Goal: Task Accomplishment & Management: Manage account settings

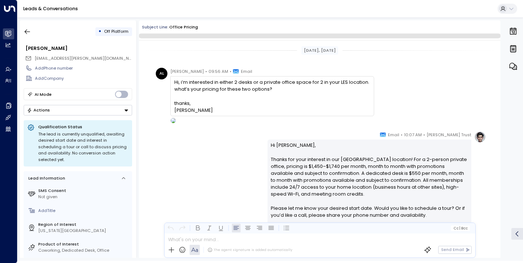
scroll to position [365, 0]
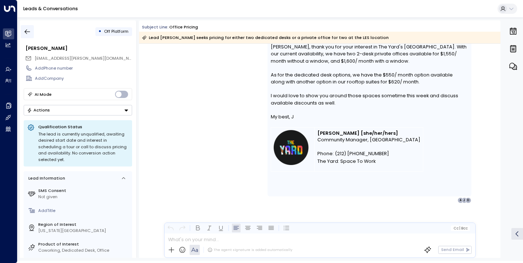
click at [30, 31] on icon "button" at bounding box center [27, 31] width 7 height 7
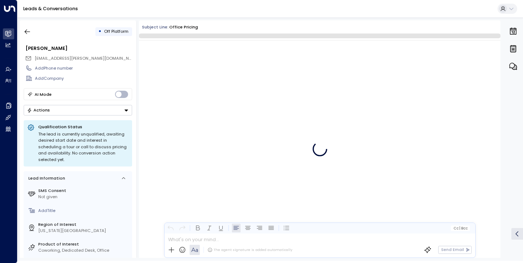
scroll to position [305, 0]
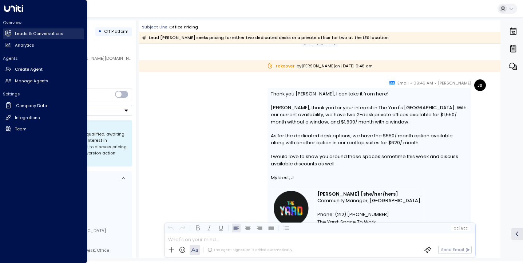
click at [32, 33] on h2 "Leads & Conversations" at bounding box center [39, 34] width 48 height 6
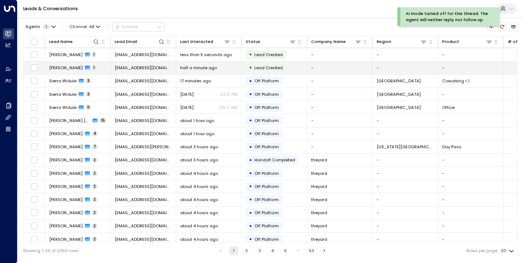
click at [66, 67] on span "John Doe" at bounding box center [65, 68] width 33 height 6
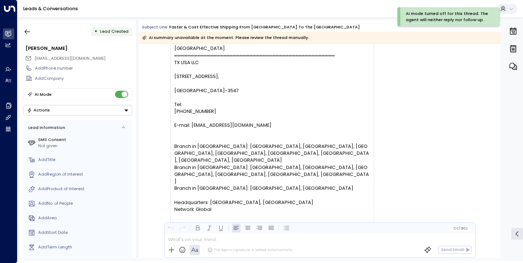
scroll to position [254, 0]
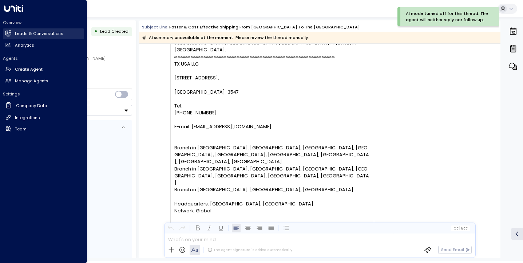
click at [12, 33] on link "Leads & Conversations Leads & Conversations" at bounding box center [43, 33] width 81 height 11
